Goal: Information Seeking & Learning: Learn about a topic

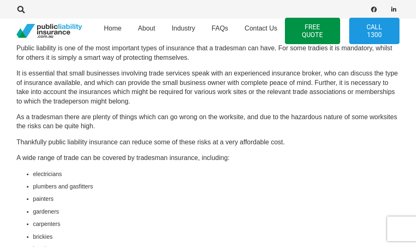
scroll to position [71, 10]
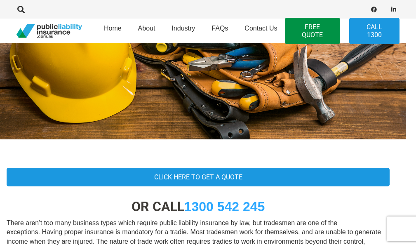
click at [290, 123] on img at bounding box center [198, 91] width 416 height 98
click at [230, 34] on link "FAQs" at bounding box center [219, 31] width 33 height 30
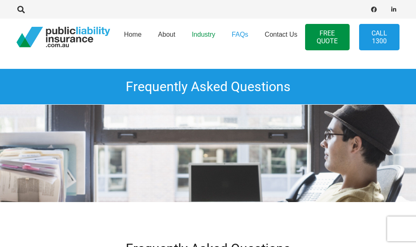
click at [207, 55] on link "Industry" at bounding box center [204, 37] width 40 height 42
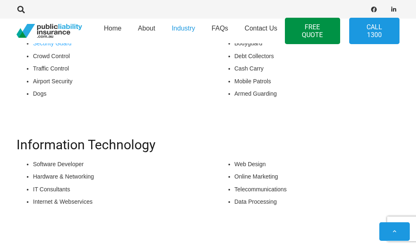
scroll to position [577, 0]
